Goal: Transaction & Acquisition: Purchase product/service

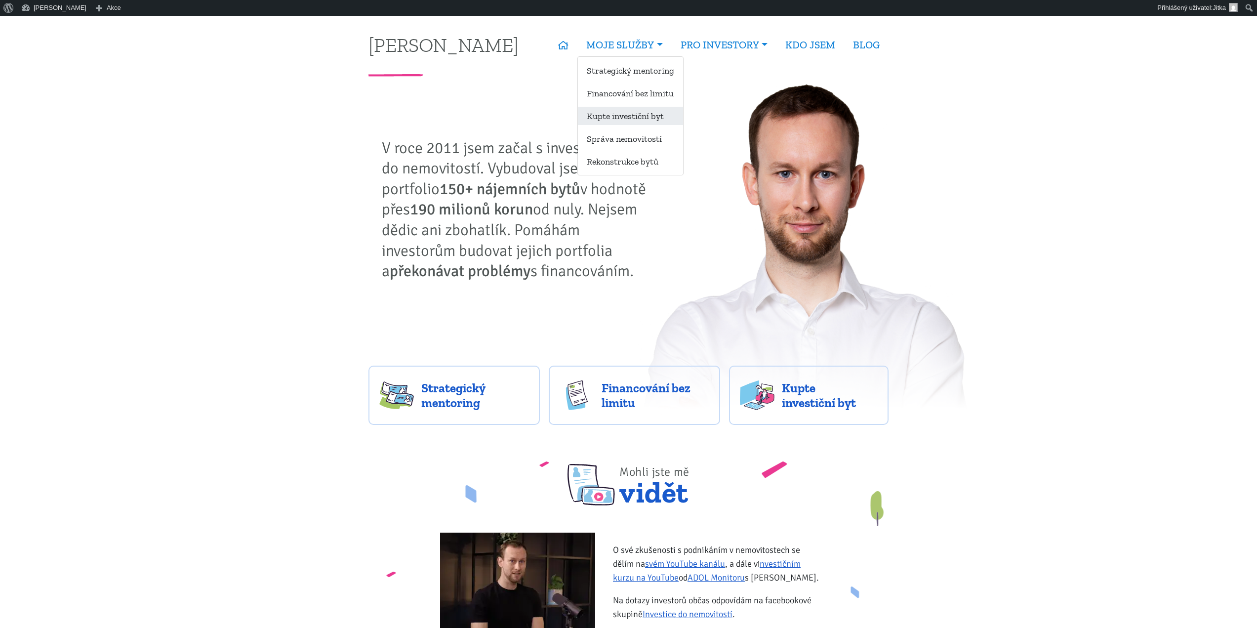
click at [616, 114] on link "Kupte investiční byt" at bounding box center [630, 116] width 105 height 18
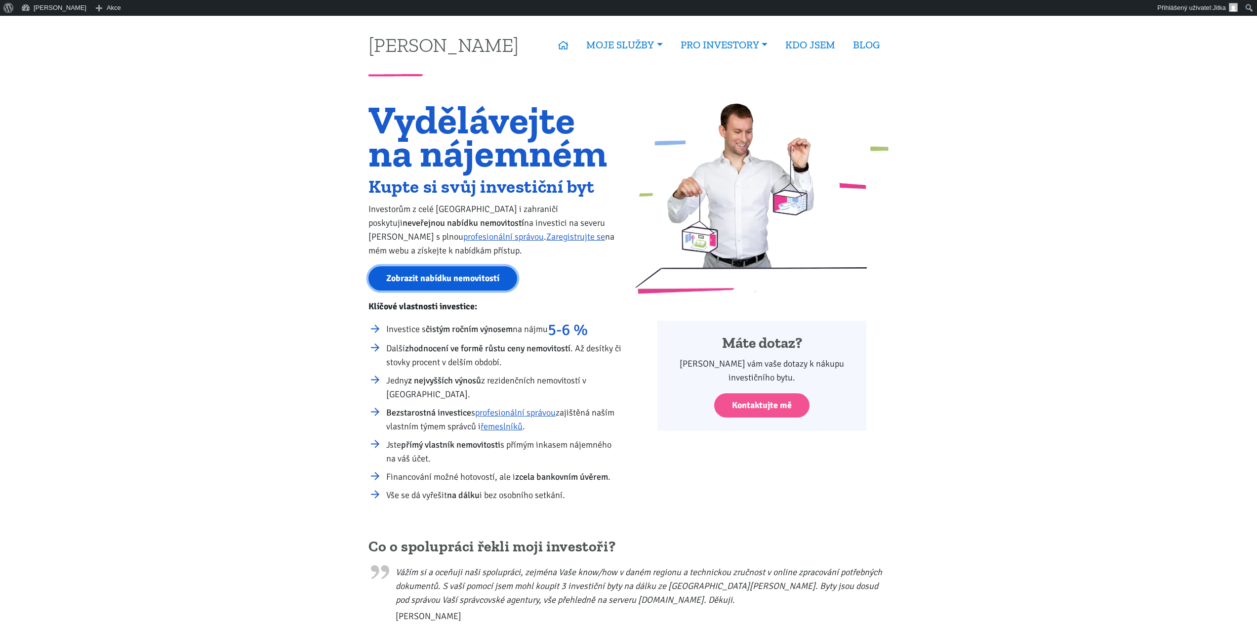
click at [453, 283] on link "Zobrazit nabídku nemovitostí" at bounding box center [443, 278] width 149 height 24
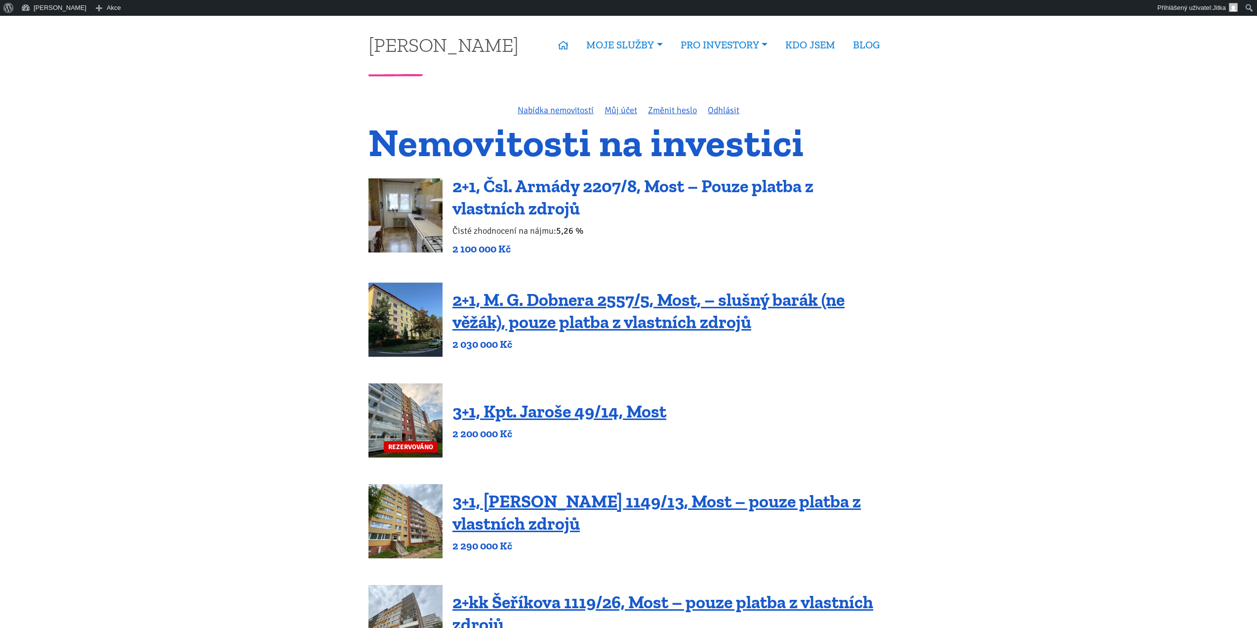
click at [500, 194] on link "2+1, Čsl. Armády 2207/8, Most – Pouze platba z vlastních zdrojů" at bounding box center [633, 196] width 361 height 43
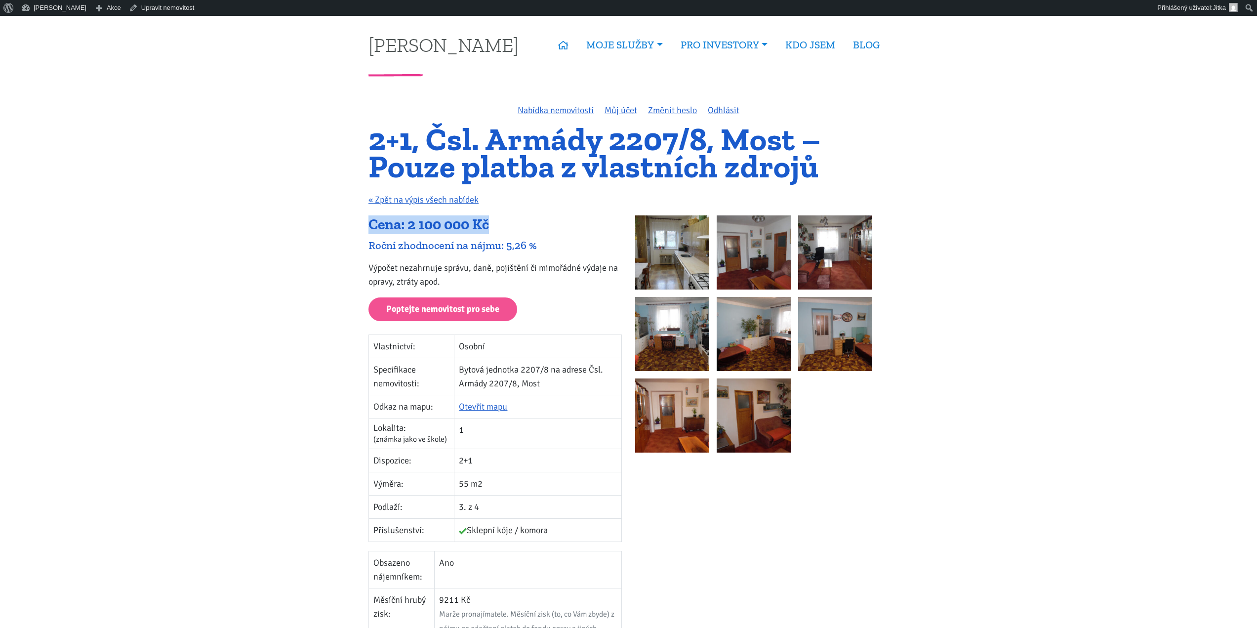
drag, startPoint x: 371, startPoint y: 226, endPoint x: 539, endPoint y: 221, distance: 168.5
click at [495, 221] on div "Cena: 2 100 000 Kč" at bounding box center [495, 224] width 253 height 19
click at [539, 221] on div "Cena: 2 100 000 Kč" at bounding box center [495, 224] width 253 height 19
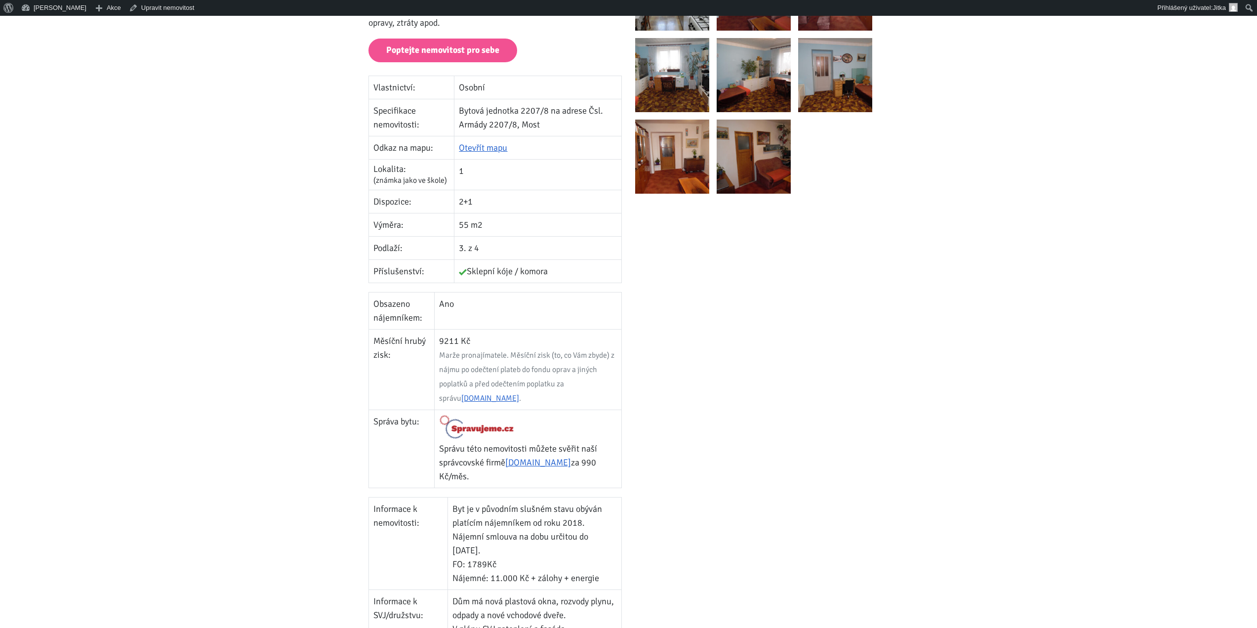
scroll to position [346, 0]
